Goal: Task Accomplishment & Management: Complete application form

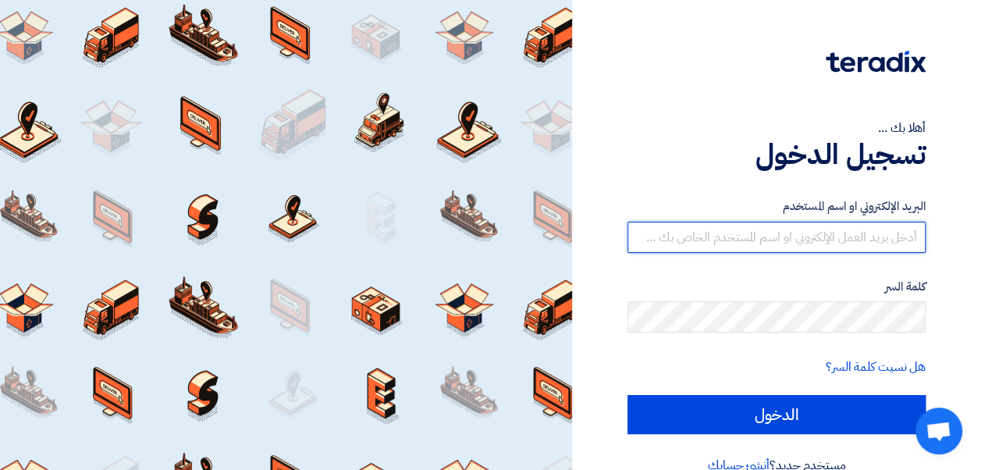
type input "[EMAIL_ADDRESS][DOMAIN_NAME]"
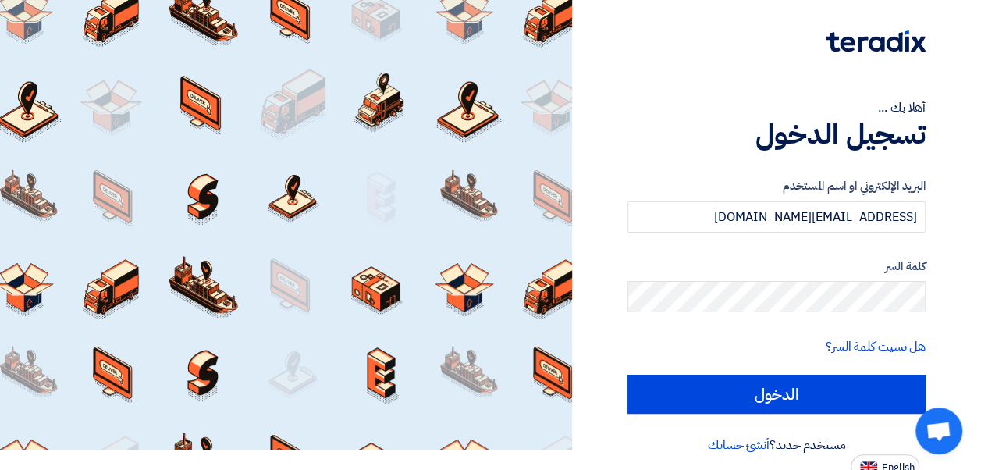
scroll to position [30, 0]
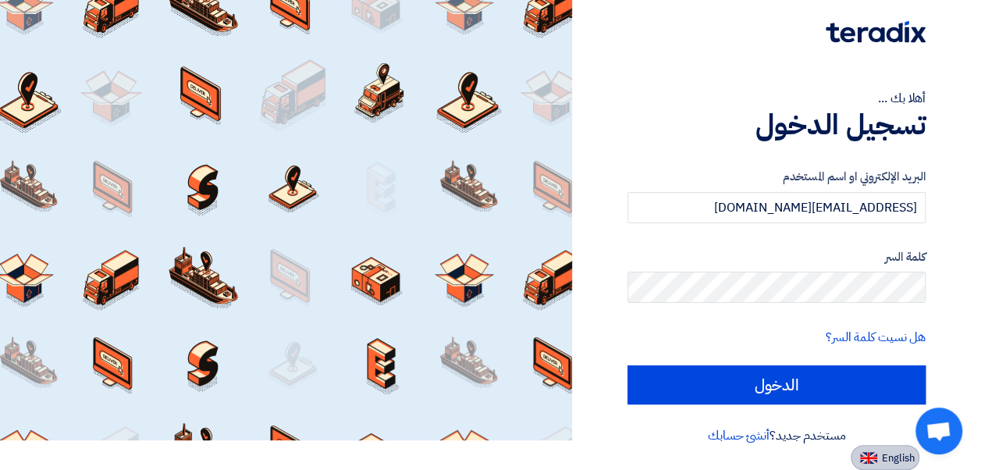
click at [896, 464] on span "English" at bounding box center [898, 458] width 33 height 11
type input "Sign in"
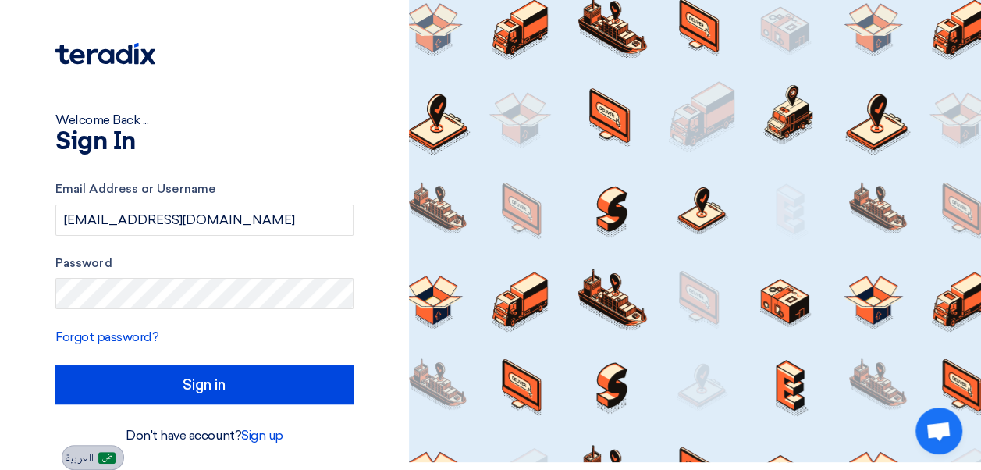
scroll to position [8, 0]
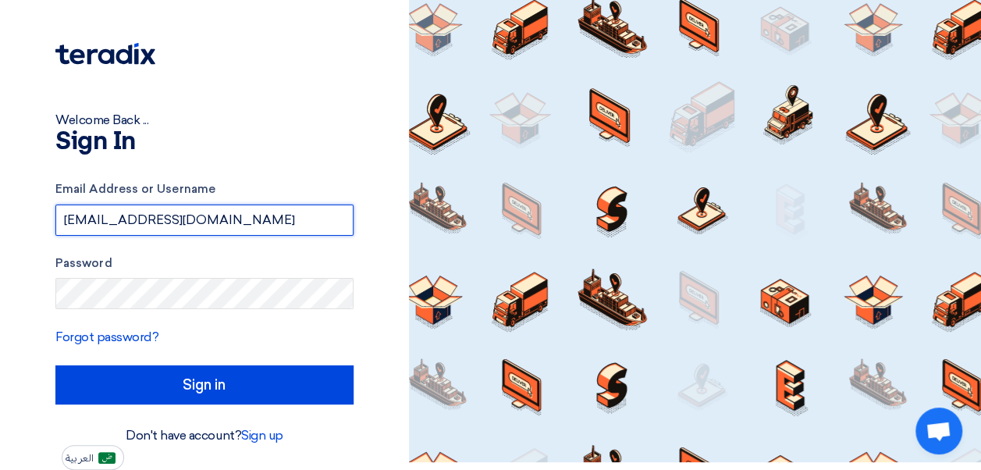
click at [303, 215] on input "[EMAIL_ADDRESS][DOMAIN_NAME]" at bounding box center [204, 219] width 298 height 31
type input "[EMAIL_ADDRESS][DOMAIN_NAME]"
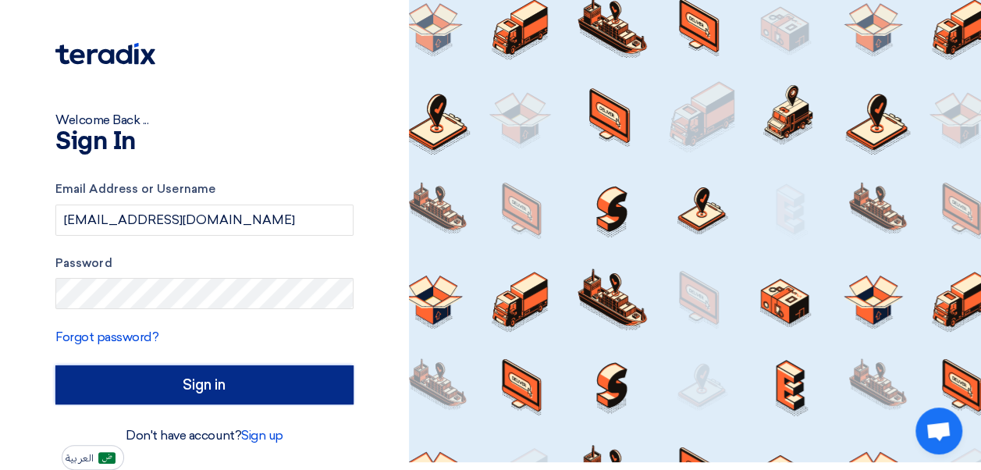
click at [290, 368] on input "Sign in" at bounding box center [204, 384] width 298 height 39
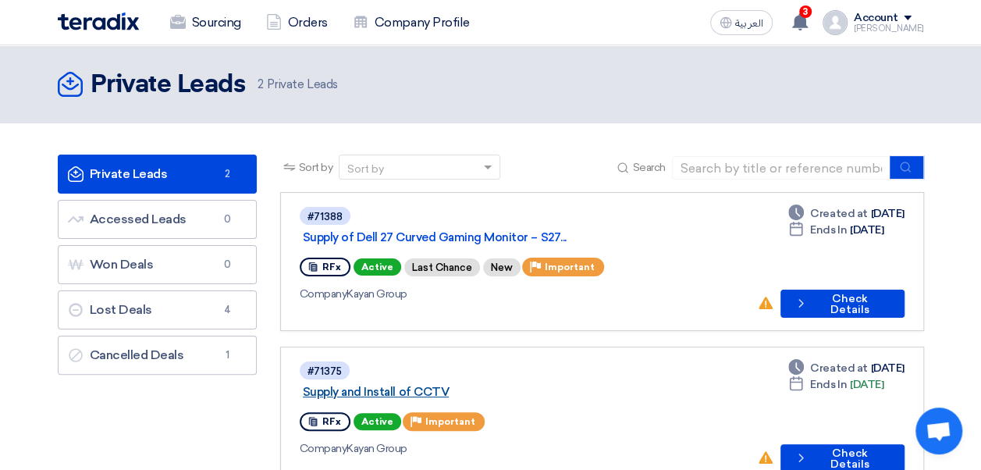
click at [444, 385] on link "Supply and Install of CCTV" at bounding box center [498, 392] width 390 height 14
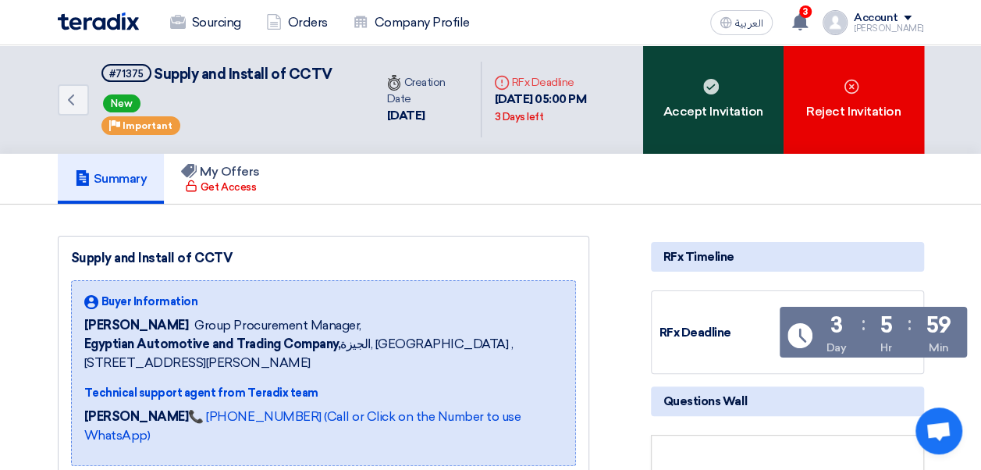
click at [687, 96] on div "Accept Invitation" at bounding box center [713, 99] width 140 height 108
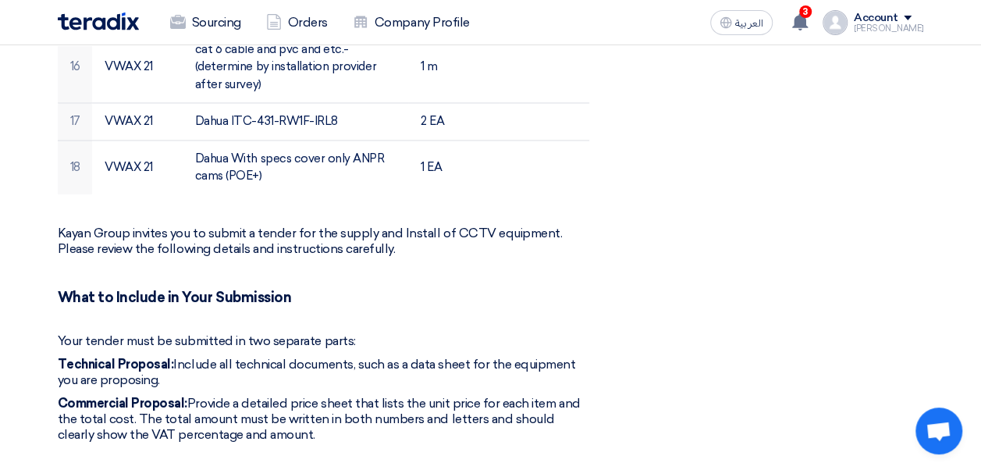
scroll to position [1179, 0]
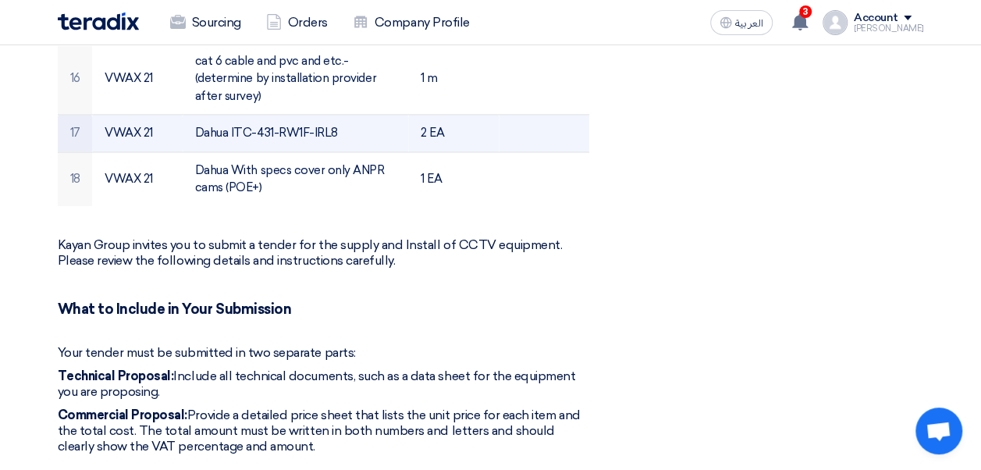
drag, startPoint x: 345, startPoint y: 108, endPoint x: 194, endPoint y: 112, distance: 151.5
click at [194, 115] on td "Dahua ITC-431-RW1F-IRL8" at bounding box center [296, 133] width 226 height 37
copy td "Dahua ITC-431-RW1F-IRL8"
